Goal: Task Accomplishment & Management: Complete application form

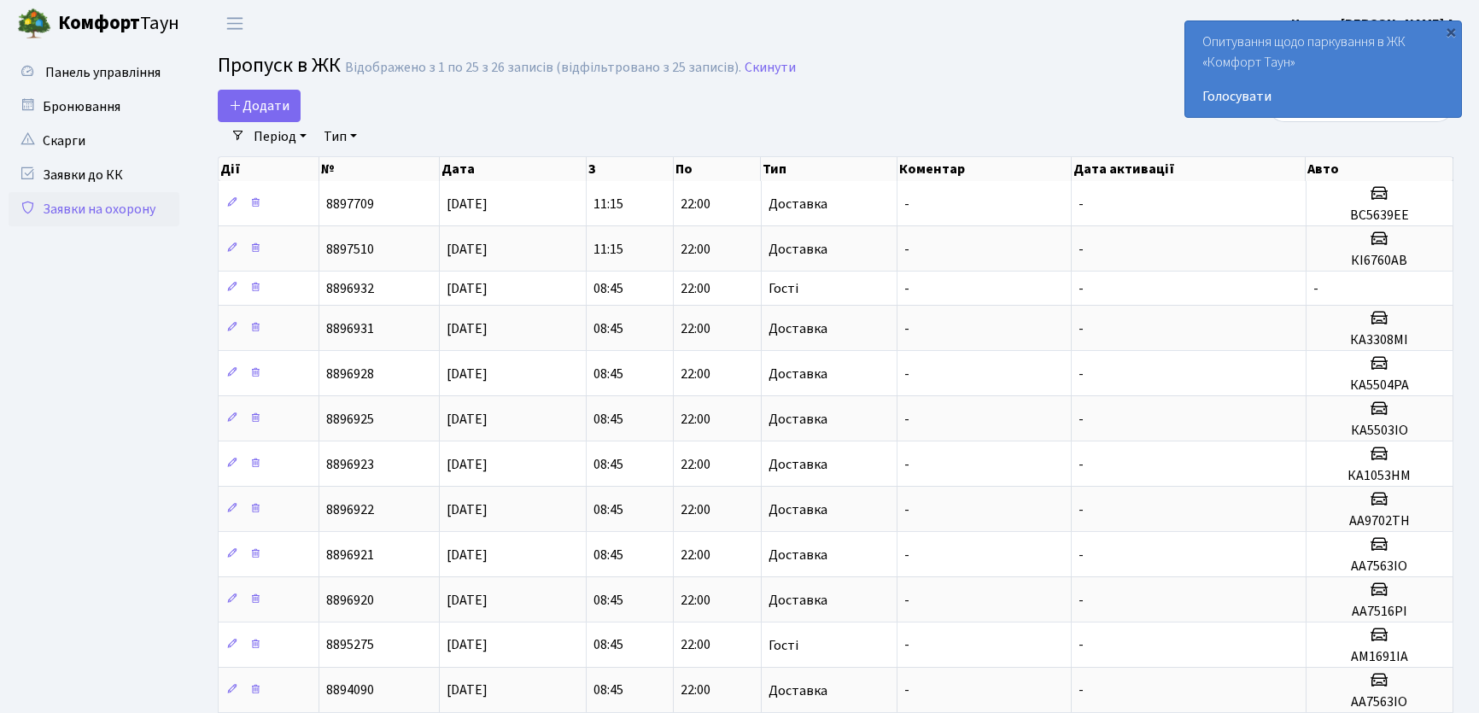
select select "25"
click at [267, 105] on span "Додати" at bounding box center [259, 106] width 61 height 19
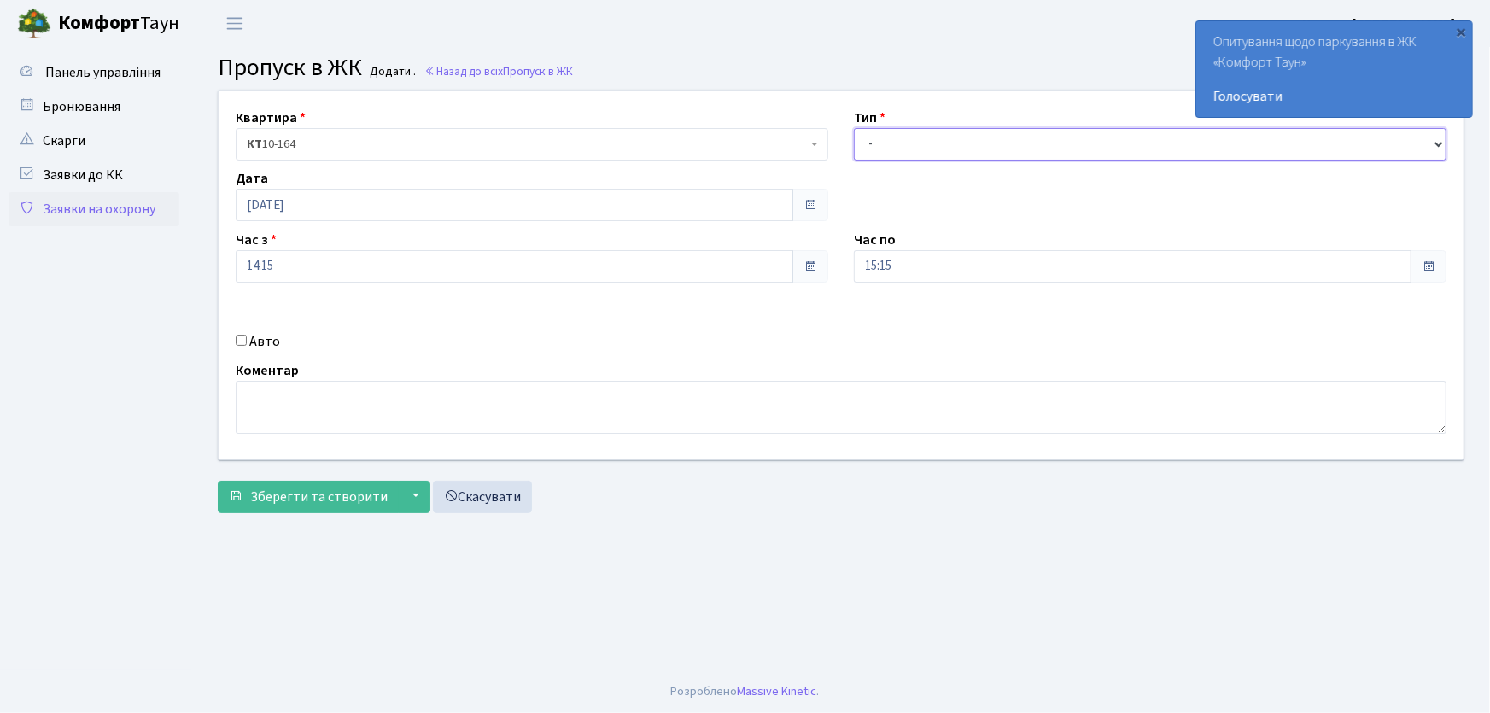
drag, startPoint x: 869, startPoint y: 154, endPoint x: 881, endPoint y: 156, distance: 12.2
click at [875, 154] on select "- Доставка Таксі Гості Сервіс" at bounding box center [1150, 144] width 593 height 32
select select "1"
click at [854, 128] on select "- Доставка Таксі Гості Сервіс" at bounding box center [1150, 144] width 593 height 32
drag, startPoint x: 916, startPoint y: 262, endPoint x: 842, endPoint y: 250, distance: 74.4
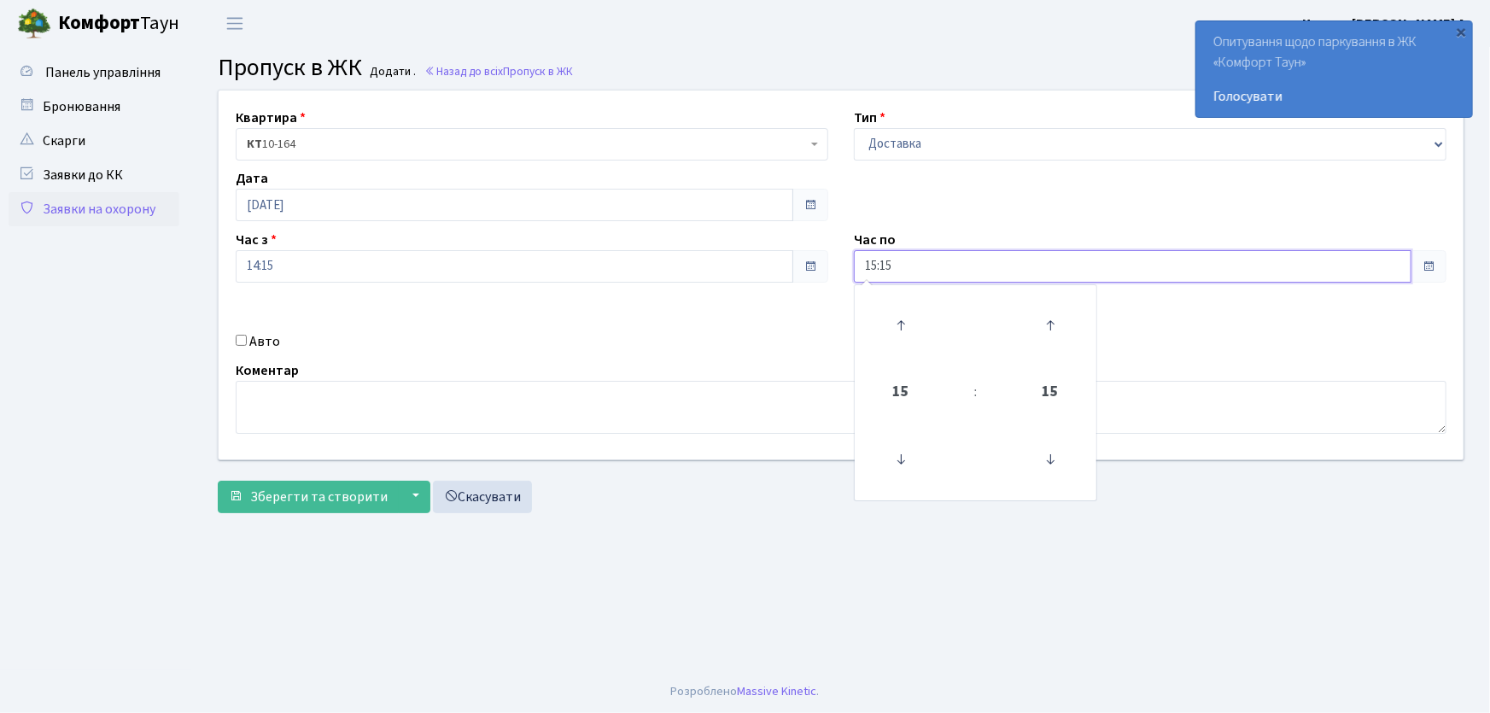
click at [844, 252] on div "Час по 15:15 15 : 15 00 01 02 03 04 05 06 07 08 09 10 11 12 13 14 15 16 17 18 1…" at bounding box center [1150, 256] width 618 height 53
type input "22:00"
click at [248, 342] on div "Авто" at bounding box center [532, 341] width 618 height 20
click at [241, 340] on input "Авто" at bounding box center [241, 340] width 11 height 11
checkbox input "true"
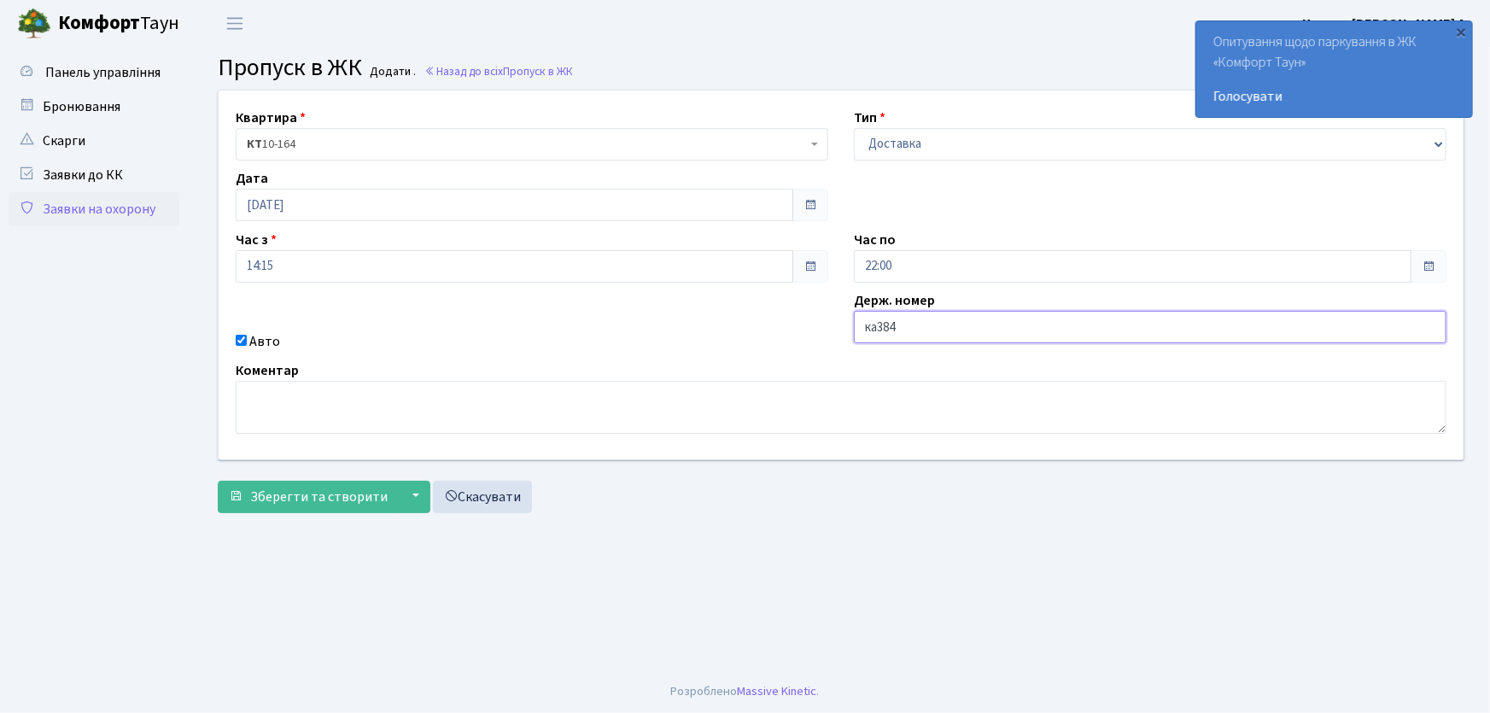
type input "ка3845мо"
click at [218, 481] on button "Зберегти та створити" at bounding box center [308, 497] width 181 height 32
click at [921, 149] on select "- Доставка Таксі Гості Сервіс" at bounding box center [1150, 144] width 593 height 32
select select "1"
click at [854, 128] on select "- Доставка Таксі Гості Сервіс" at bounding box center [1150, 144] width 593 height 32
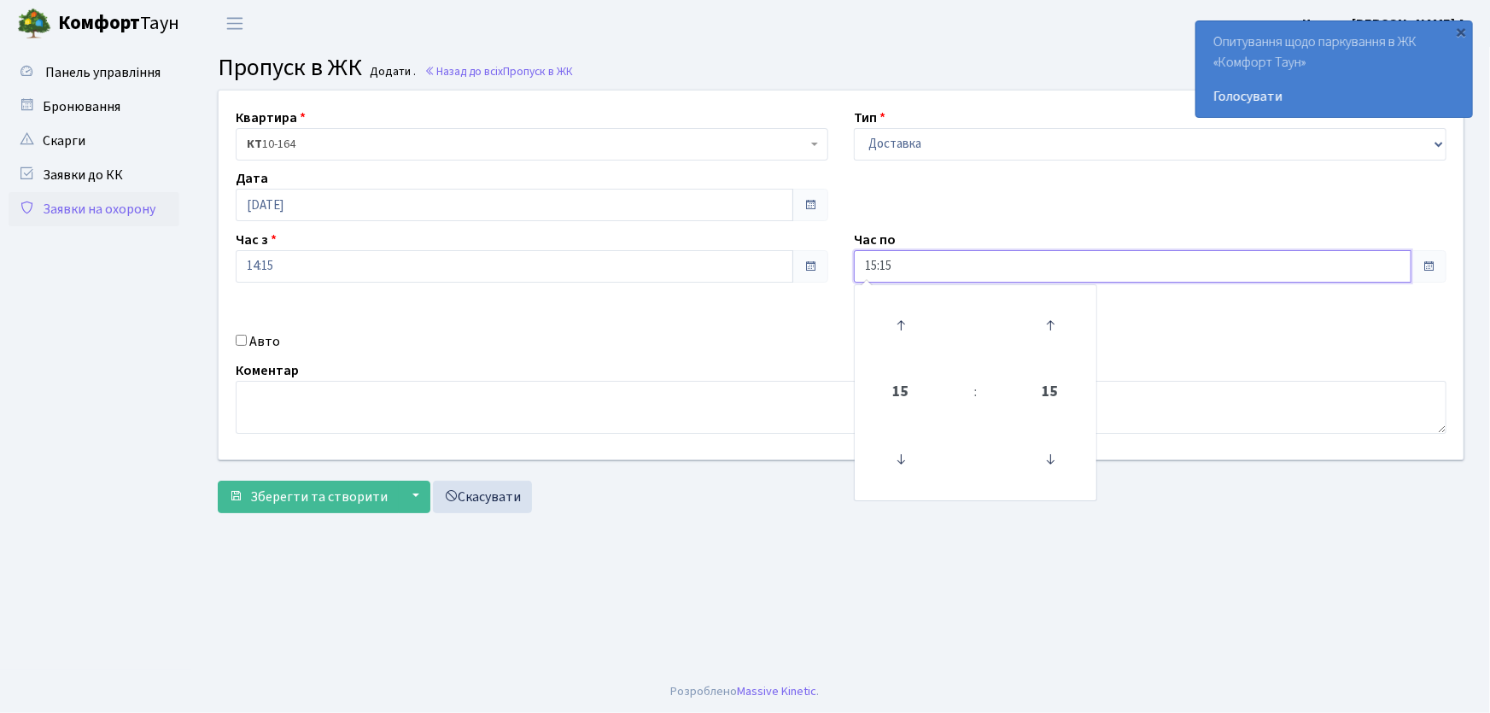
drag, startPoint x: 835, startPoint y: 258, endPoint x: 822, endPoint y: 258, distance: 13.7
click at [822, 258] on div "Квартира <b>КТ</b>&nbsp;&nbsp;&nbsp;&nbsp;10-164 КТ 10-164 Тип - Доставка Таксі…" at bounding box center [841, 275] width 1271 height 369
type input "2"
click at [671, 526] on main "Admin Пропуск в ЖК Додати Пропуск в ЖК Додати . Назад до всіх Пропуск в ЖК Квар…" at bounding box center [841, 358] width 1298 height 623
